Goal: Obtain resource: Obtain resource

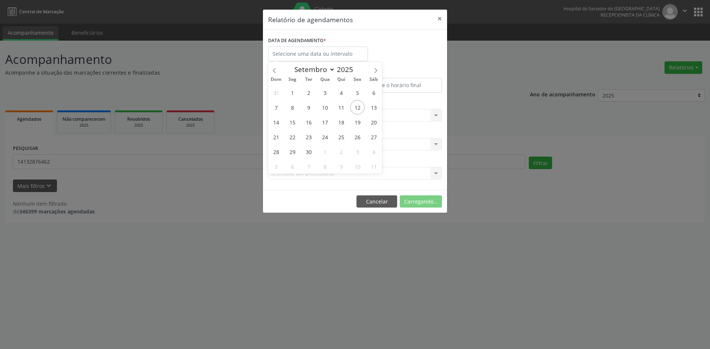
select select "8"
click at [293, 124] on span "15" at bounding box center [292, 122] width 14 height 14
type input "[DATE]"
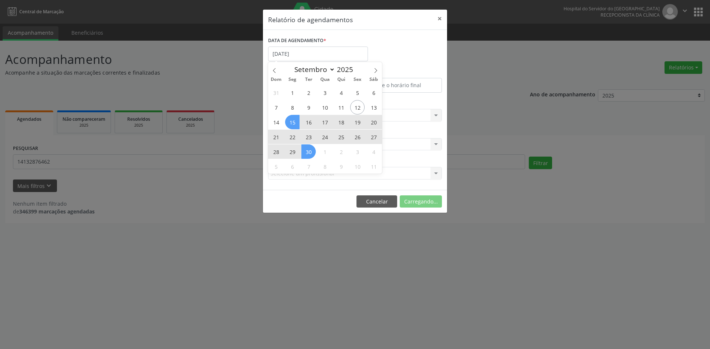
click at [310, 151] on div "31 1 2 3 4 5 6 7 8 9 10 11 12 13 14 15 16 17 18 19 20 21 22 23 24 25 26 27 28 2…" at bounding box center [325, 129] width 114 height 89
click at [310, 151] on span "30" at bounding box center [308, 152] width 14 height 14
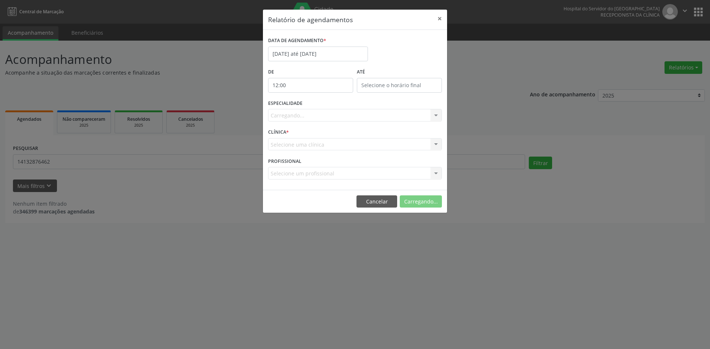
click at [291, 84] on input "12:00" at bounding box center [310, 85] width 85 height 15
click at [322, 106] on span at bounding box center [321, 104] width 5 height 7
type input "11:00"
type input "11"
click at [322, 106] on span at bounding box center [321, 104] width 5 height 7
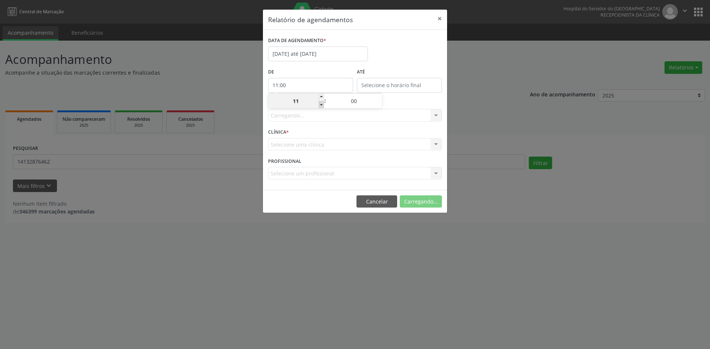
type input "10:00"
type input "10"
click at [322, 106] on span at bounding box center [321, 104] width 5 height 7
type input "09:00"
type input "09"
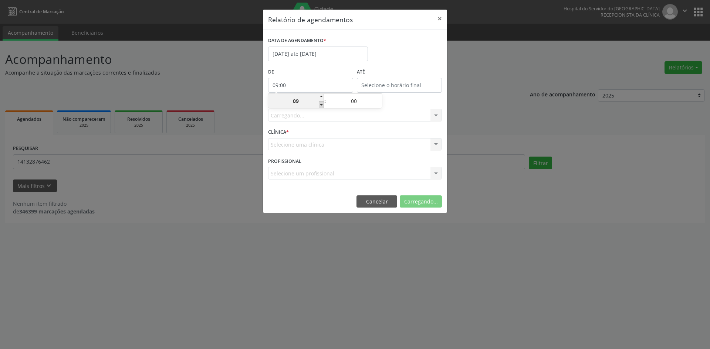
click at [322, 106] on span at bounding box center [321, 104] width 5 height 7
type input "08:00"
type input "08"
click at [322, 106] on span at bounding box center [321, 104] width 5 height 7
type input "07:00"
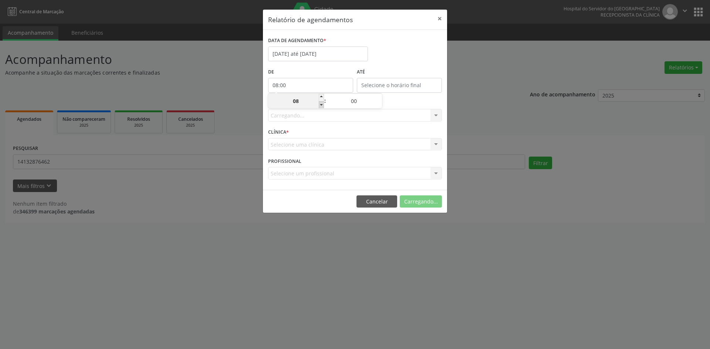
type input "07"
click at [322, 106] on span at bounding box center [321, 104] width 5 height 7
type input "06:00"
type input "06"
click at [323, 96] on span at bounding box center [321, 97] width 5 height 7
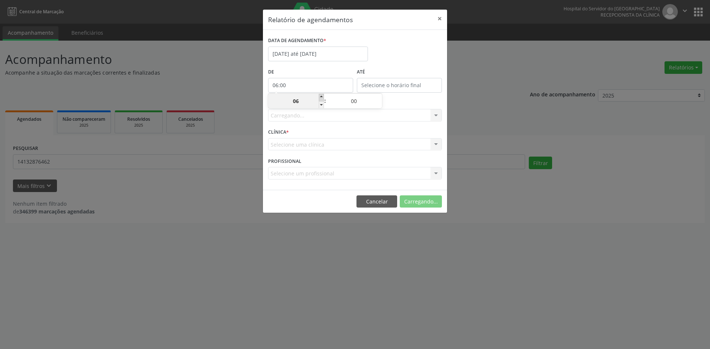
type input "07:00"
type input "07"
click at [394, 86] on input "12:00" at bounding box center [399, 85] width 85 height 15
click at [411, 96] on span at bounding box center [409, 97] width 5 height 7
type input "13:00"
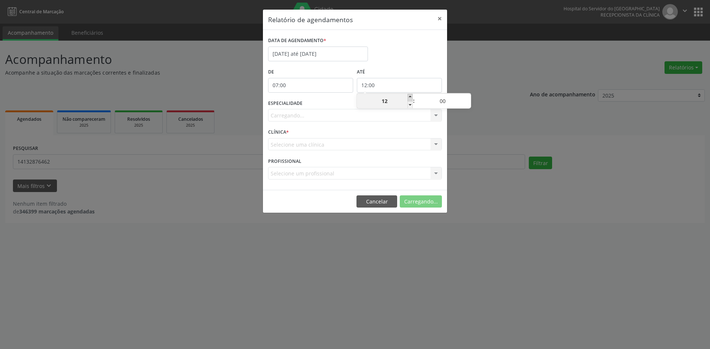
type input "13"
click at [411, 95] on span at bounding box center [409, 97] width 5 height 7
type input "14:00"
type input "14"
click at [411, 95] on span at bounding box center [409, 97] width 5 height 7
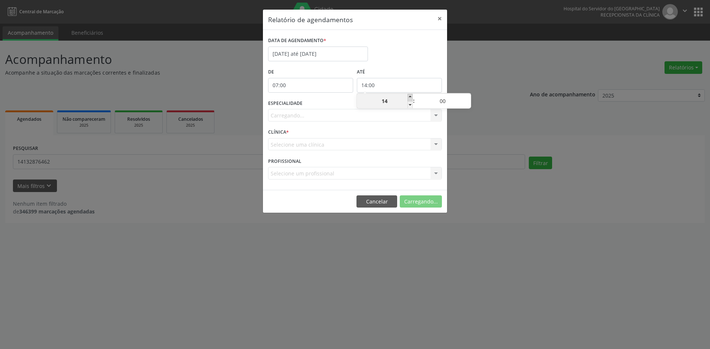
type input "15:00"
type input "15"
click at [411, 95] on span at bounding box center [409, 97] width 5 height 7
type input "16:00"
type input "16"
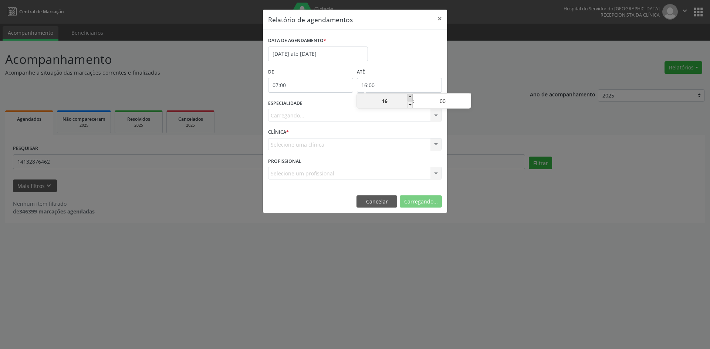
click at [411, 95] on span at bounding box center [409, 97] width 5 height 7
type input "17:00"
type input "17"
click at [411, 95] on span at bounding box center [409, 97] width 5 height 7
type input "18:00"
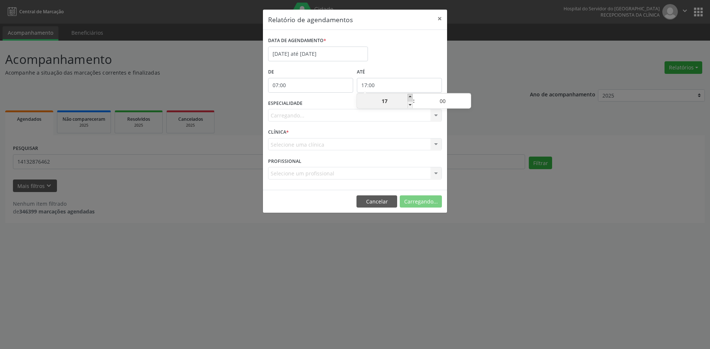
type input "18"
click at [411, 95] on span at bounding box center [409, 97] width 5 height 7
type input "19:00"
type input "19"
click at [411, 95] on span at bounding box center [409, 97] width 5 height 7
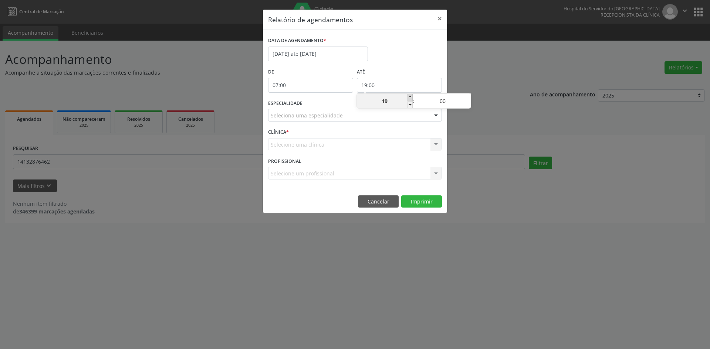
type input "20:00"
type input "20"
click at [312, 110] on div "Seleciona uma especialidade" at bounding box center [355, 115] width 174 height 13
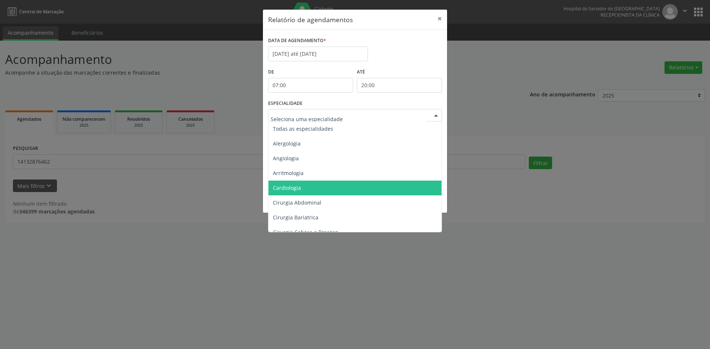
click at [293, 187] on span "Cardiologia" at bounding box center [287, 187] width 28 height 7
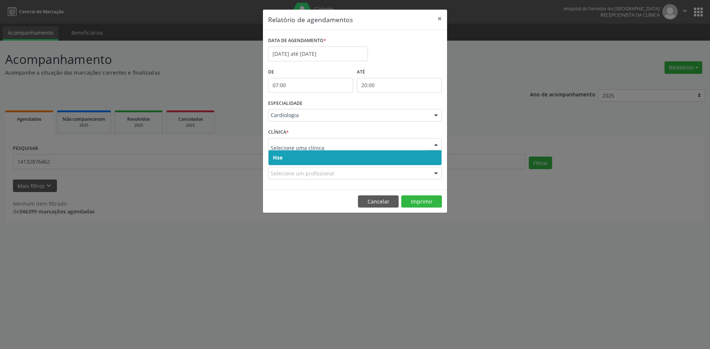
click at [281, 158] on span "Hse" at bounding box center [278, 157] width 10 height 7
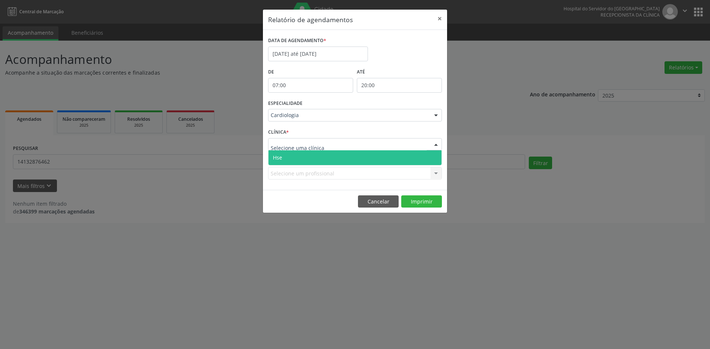
click at [283, 161] on span "Hse" at bounding box center [354, 157] width 173 height 15
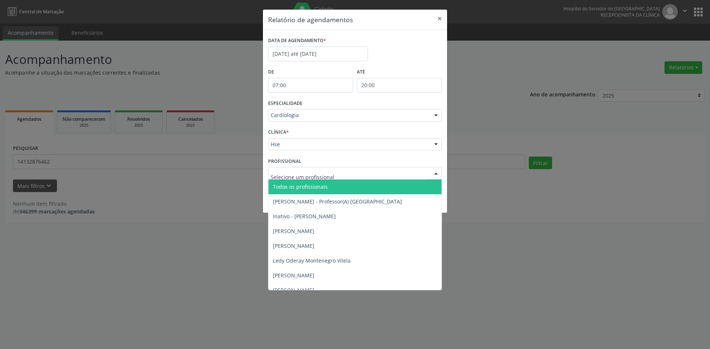
click at [290, 190] on span "Todos os profissionais" at bounding box center [300, 186] width 55 height 7
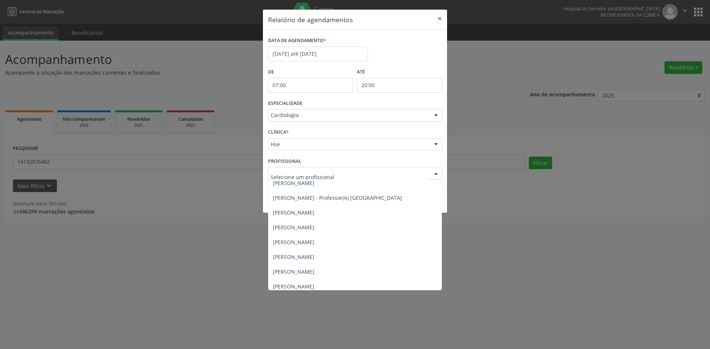
scroll to position [156, 0]
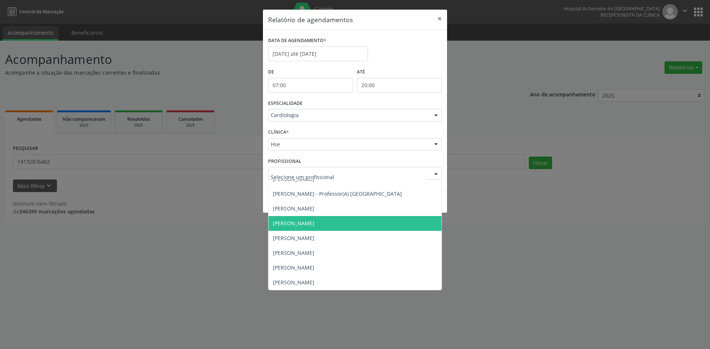
click at [314, 221] on span "[PERSON_NAME]" at bounding box center [293, 223] width 41 height 7
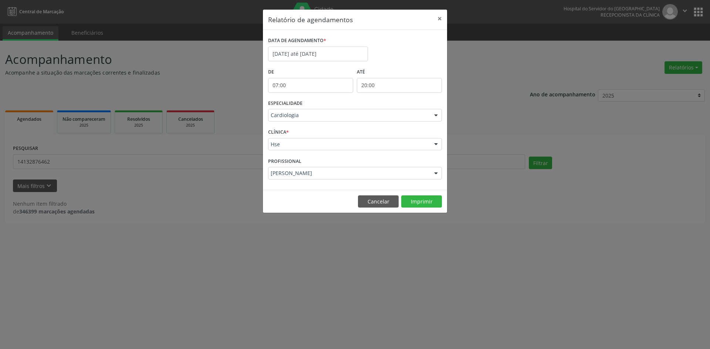
click at [443, 204] on footer "Cancelar Imprimir" at bounding box center [355, 201] width 184 height 23
click at [422, 206] on button "Imprimir" at bounding box center [421, 202] width 41 height 13
click at [339, 52] on input "[DATE] até [DATE]" at bounding box center [318, 54] width 100 height 15
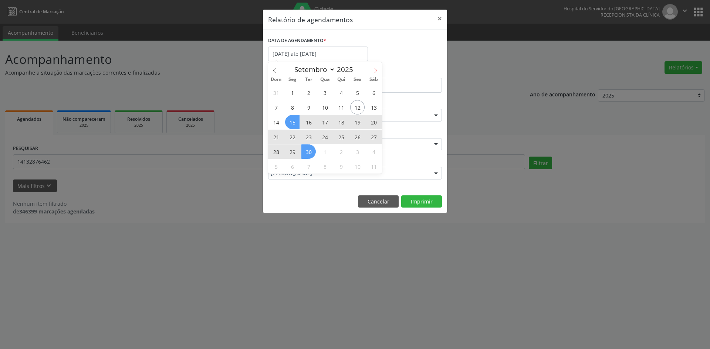
click at [373, 72] on icon at bounding box center [375, 70] width 5 height 5
select select "9"
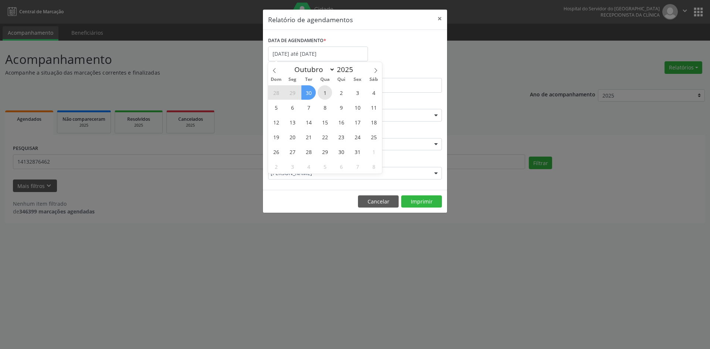
click at [325, 91] on span "1" at bounding box center [324, 92] width 14 height 14
type input "[DATE]"
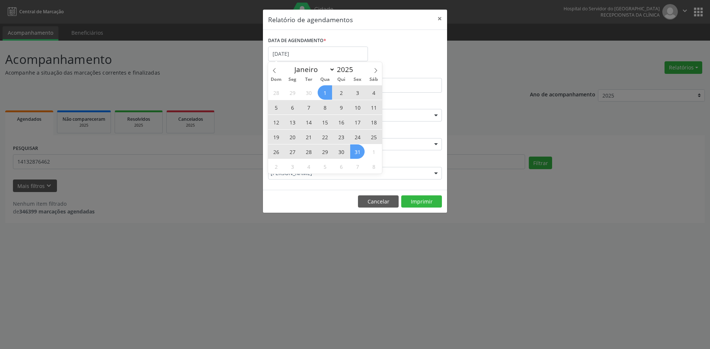
drag, startPoint x: 325, startPoint y: 91, endPoint x: 355, endPoint y: 152, distance: 68.4
click at [355, 152] on div "28 29 30 1 2 3 4 5 6 7 8 9 10 11 12 13 14 15 16 17 18 19 20 21 22 23 24 25 26 2…" at bounding box center [325, 129] width 114 height 89
click at [355, 152] on span "31" at bounding box center [357, 152] width 14 height 14
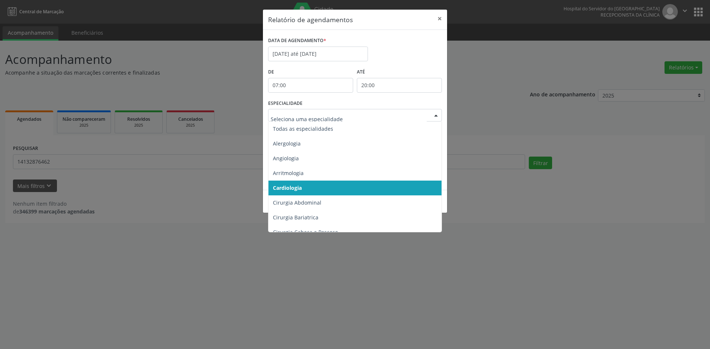
click at [436, 116] on div at bounding box center [435, 115] width 11 height 13
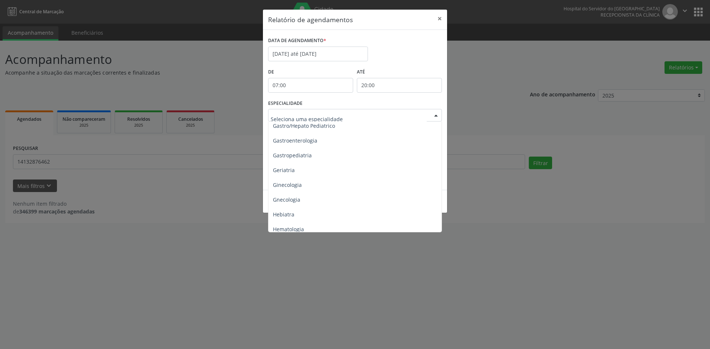
scroll to position [480, 0]
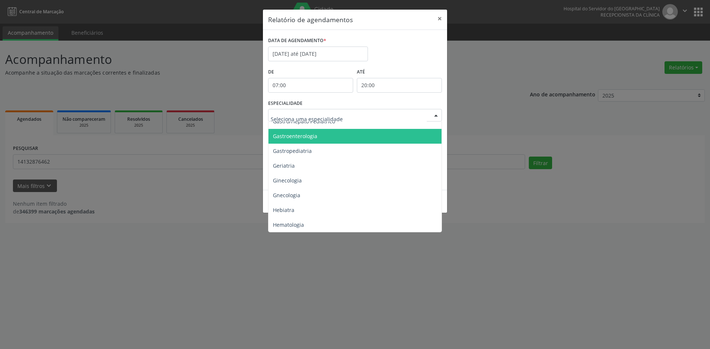
click at [292, 134] on span "Gastroenterologia" at bounding box center [295, 136] width 44 height 7
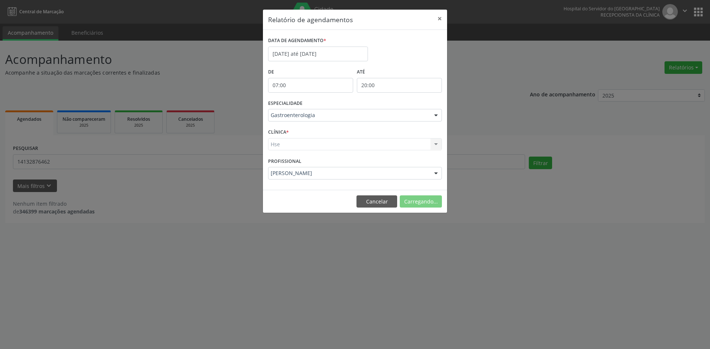
click at [281, 144] on div "Hse Hse Nenhum resultado encontrado para: " " Não há nenhuma opção para ser exi…" at bounding box center [355, 144] width 174 height 13
click at [276, 140] on div "Hse Hse Nenhum resultado encontrado para: " " Não há nenhuma opção para ser exi…" at bounding box center [355, 144] width 174 height 13
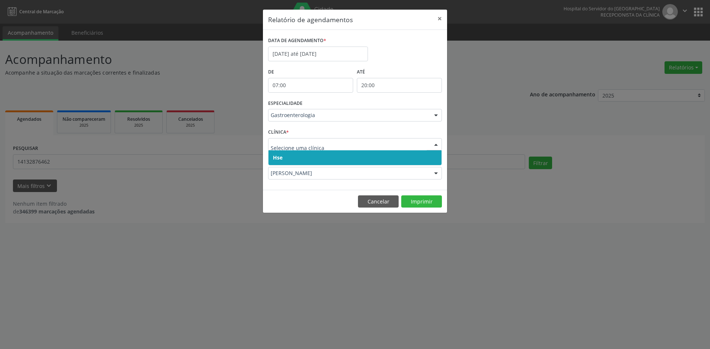
click at [274, 158] on span "Hse" at bounding box center [278, 157] width 10 height 7
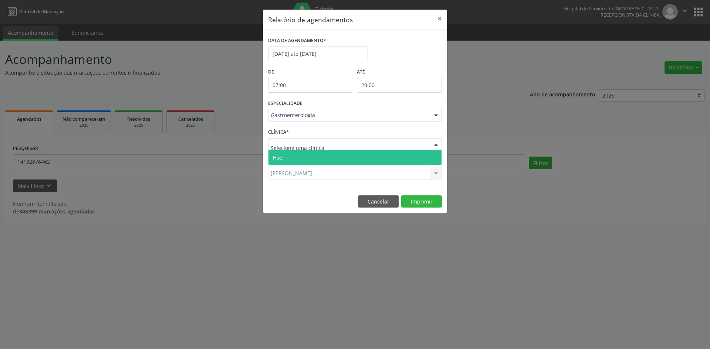
click at [279, 154] on span "Hse" at bounding box center [277, 157] width 9 height 7
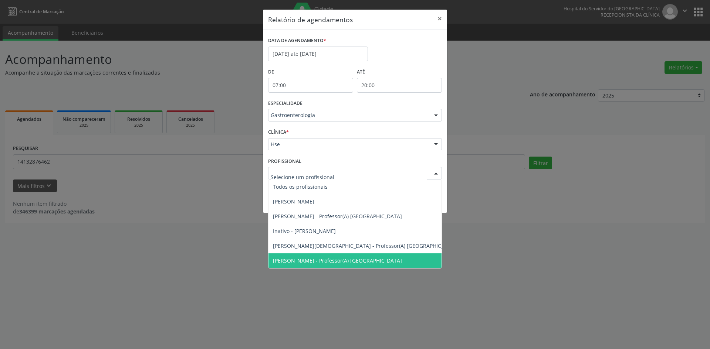
scroll to position [0, 0]
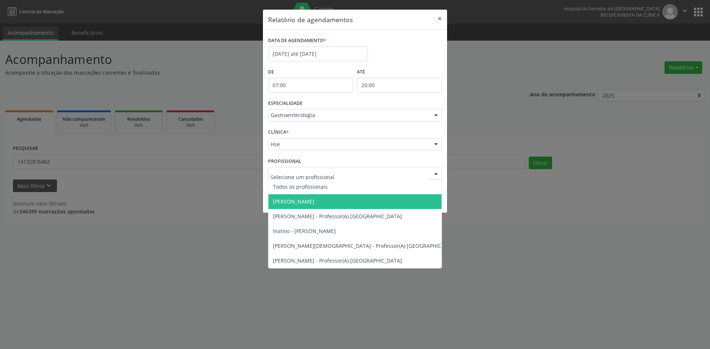
drag, startPoint x: 288, startPoint y: 199, endPoint x: 364, endPoint y: 204, distance: 76.3
click at [289, 199] on span "[PERSON_NAME]" at bounding box center [293, 201] width 41 height 7
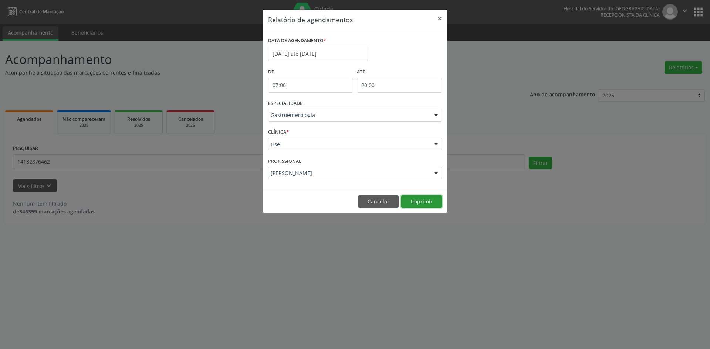
click at [420, 201] on button "Imprimir" at bounding box center [421, 202] width 41 height 13
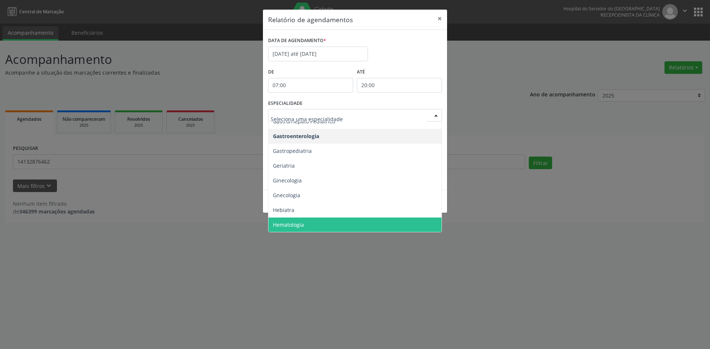
click at [436, 116] on div at bounding box center [435, 115] width 11 height 13
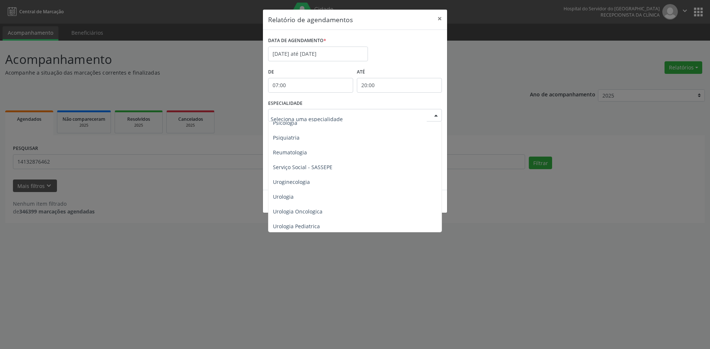
scroll to position [1270, 0]
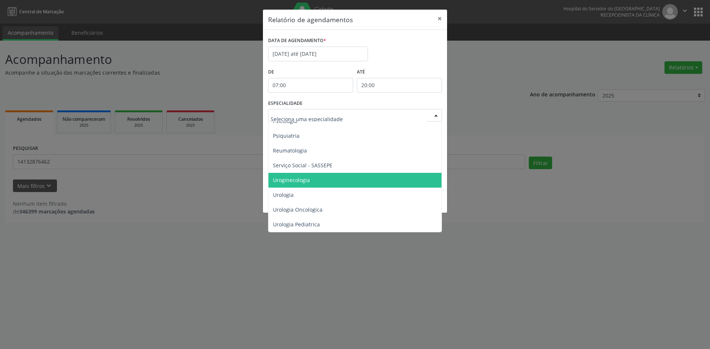
click at [302, 177] on span "Uroginecologia" at bounding box center [291, 180] width 37 height 7
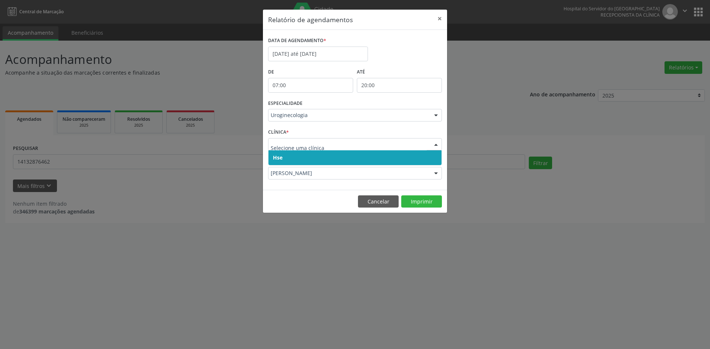
click at [280, 160] on span "Hse" at bounding box center [278, 157] width 10 height 7
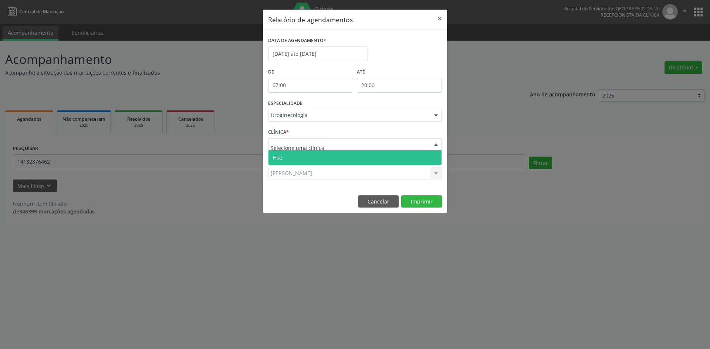
click at [284, 151] on span "Hse" at bounding box center [354, 157] width 173 height 15
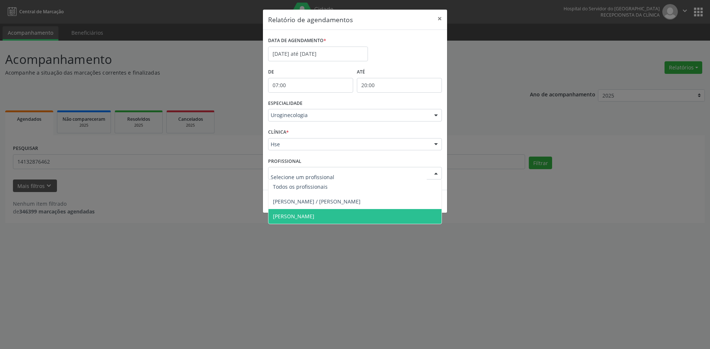
click at [292, 217] on span "[PERSON_NAME]" at bounding box center [293, 216] width 41 height 7
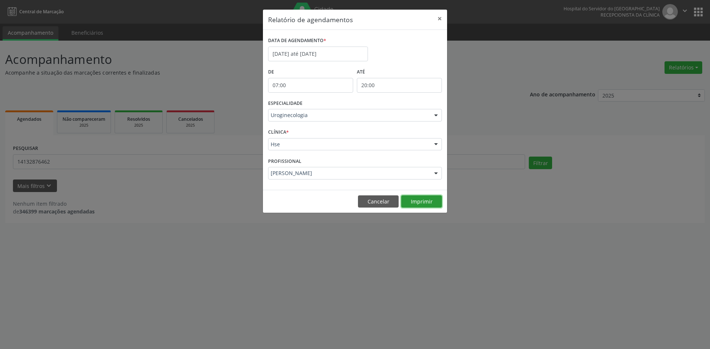
click at [421, 200] on button "Imprimir" at bounding box center [421, 202] width 41 height 13
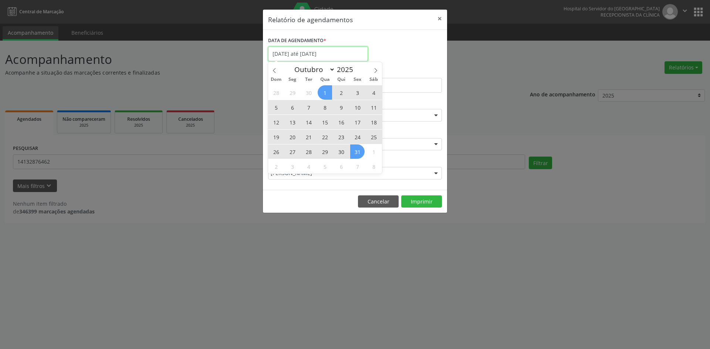
click at [311, 52] on input "[DATE] até [DATE]" at bounding box center [318, 54] width 100 height 15
click at [271, 71] on span at bounding box center [274, 68] width 13 height 13
select select "8"
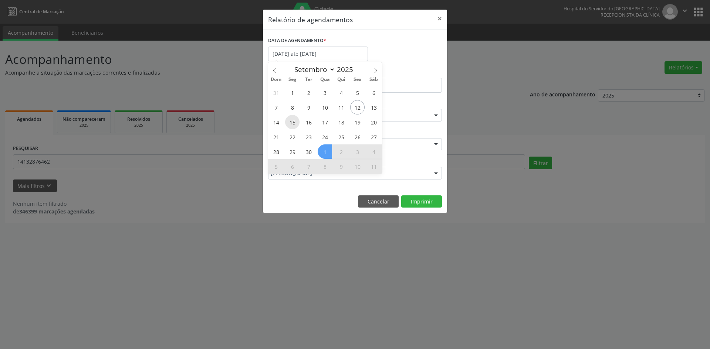
click at [289, 120] on span "15" at bounding box center [292, 122] width 14 height 14
type input "[DATE]"
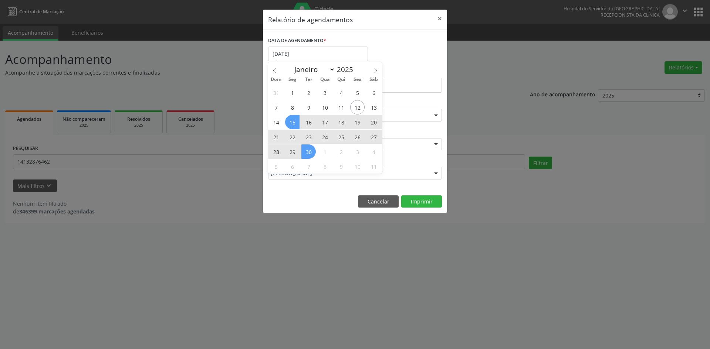
drag, startPoint x: 289, startPoint y: 120, endPoint x: 309, endPoint y: 152, distance: 37.0
click at [309, 152] on div "31 1 2 3 4 5 6 7 8 9 10 11 12 13 14 15 16 17 18 19 20 21 22 23 24 25 26 27 28 2…" at bounding box center [325, 129] width 114 height 89
click at [309, 152] on span "30" at bounding box center [308, 152] width 14 height 14
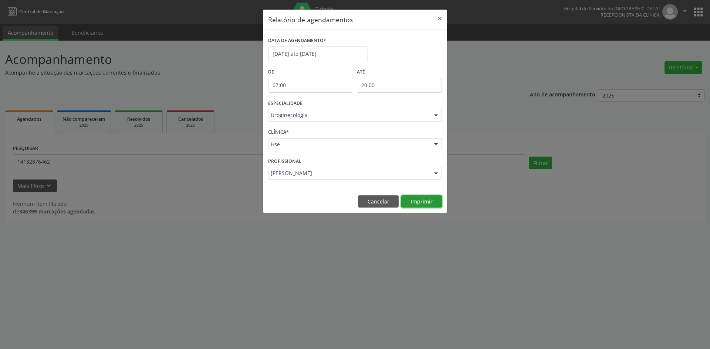
click at [420, 200] on button "Imprimir" at bounding box center [421, 202] width 41 height 13
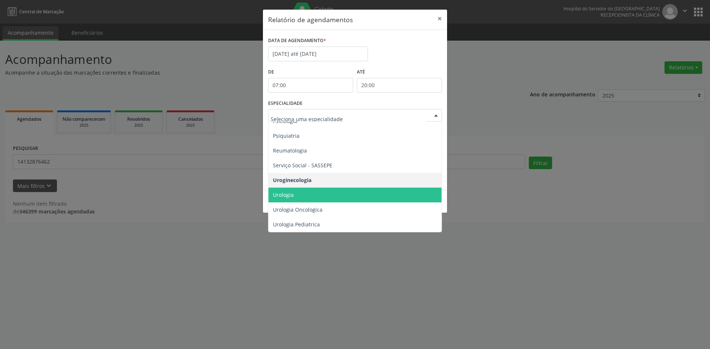
click at [436, 115] on div at bounding box center [435, 115] width 11 height 13
click at [288, 191] on span "Urologia" at bounding box center [283, 194] width 21 height 7
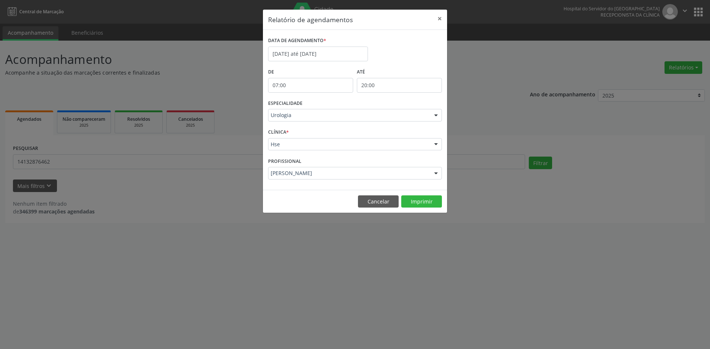
click at [435, 117] on div at bounding box center [435, 115] width 11 height 13
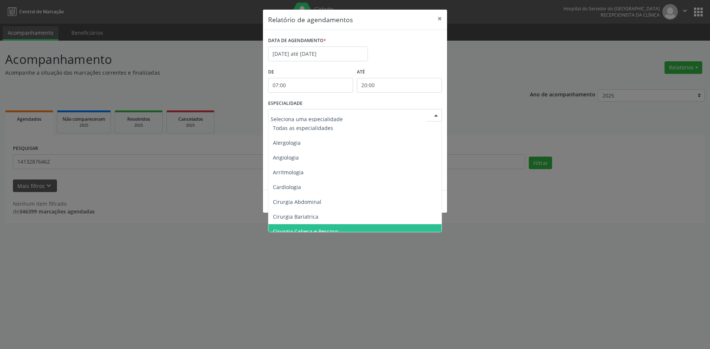
scroll to position [0, 0]
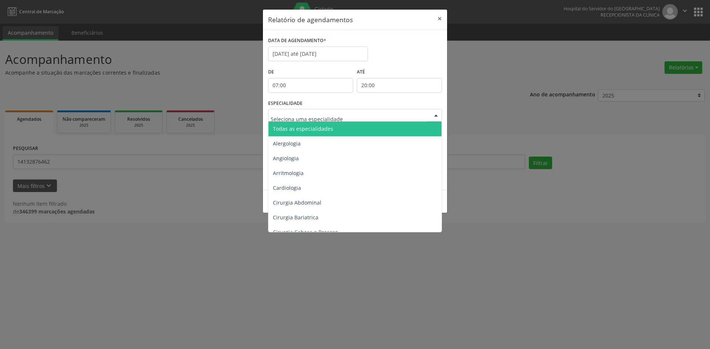
click at [317, 132] on span "Todas as especialidades" at bounding box center [355, 129] width 174 height 15
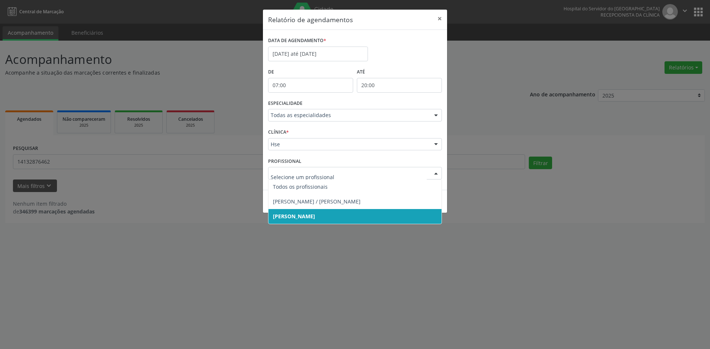
click at [292, 215] on span "[PERSON_NAME]" at bounding box center [294, 216] width 42 height 7
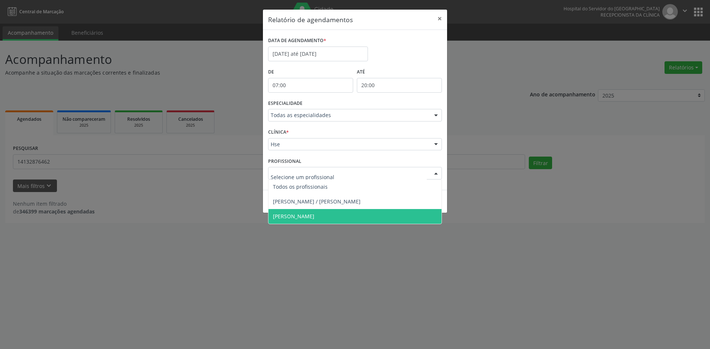
click at [296, 217] on span "[PERSON_NAME]" at bounding box center [293, 216] width 41 height 7
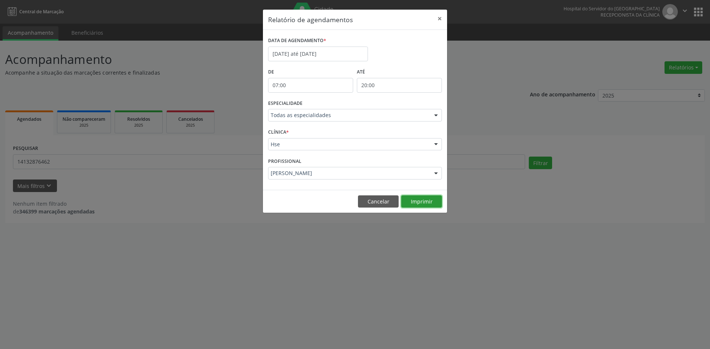
click at [419, 201] on button "Imprimir" at bounding box center [421, 202] width 41 height 13
click at [440, 17] on button "×" at bounding box center [439, 19] width 15 height 18
